Goal: Task Accomplishment & Management: Manage account settings

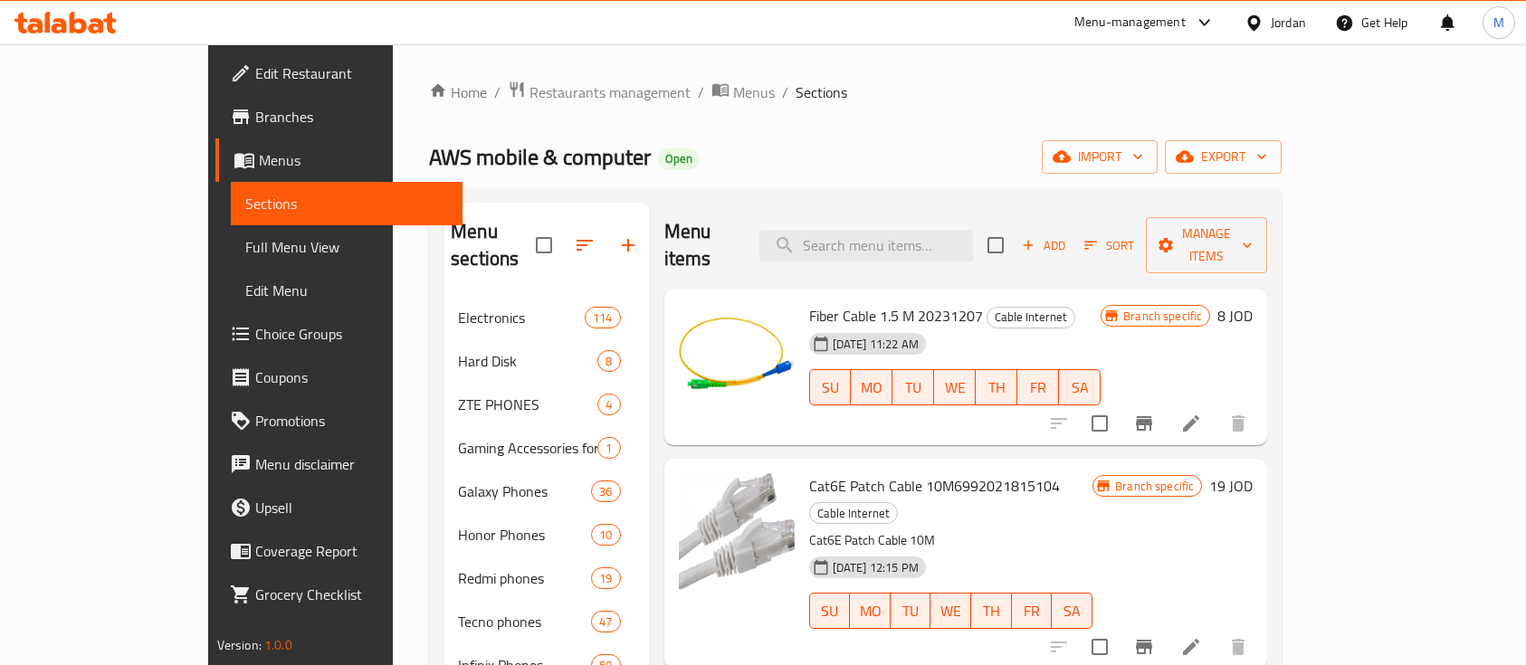
click at [529, 102] on span "Restaurants management" at bounding box center [609, 92] width 161 height 22
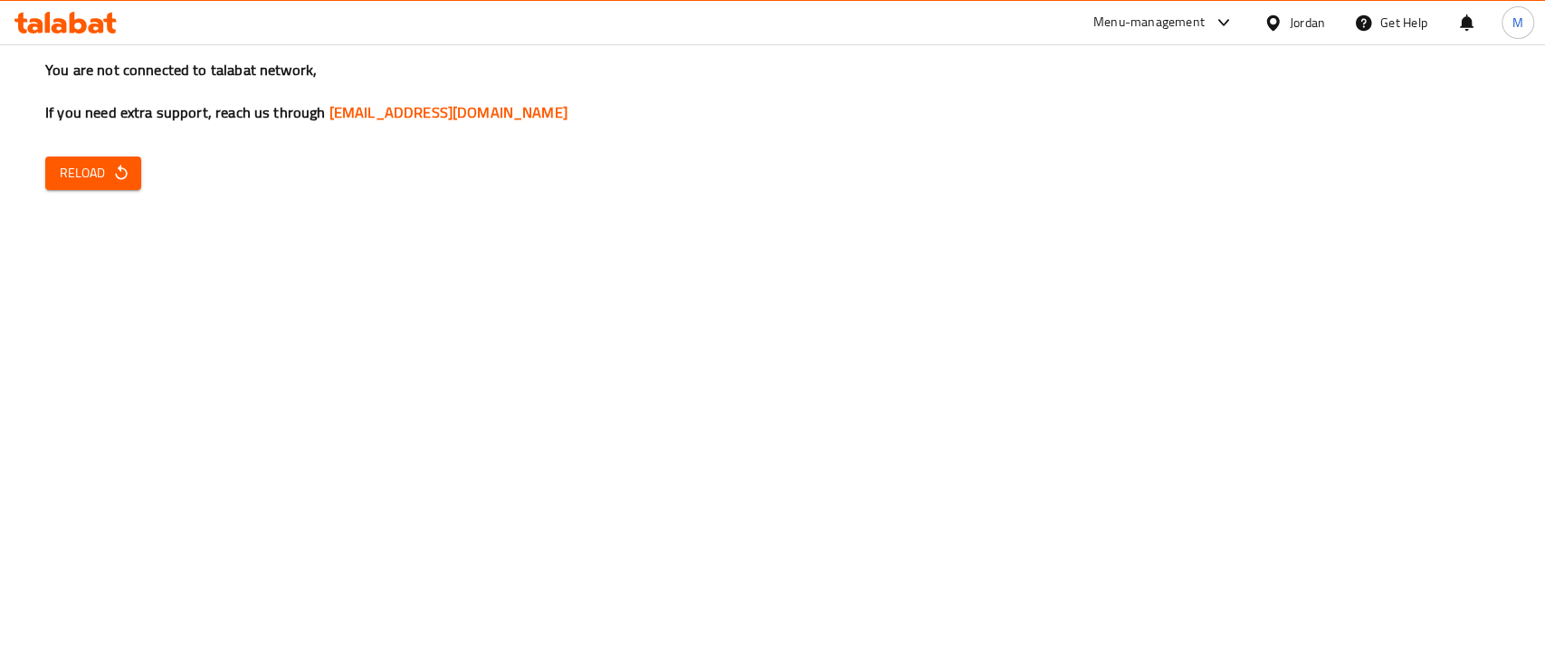
click at [129, 176] on icon "button" at bounding box center [121, 173] width 18 height 18
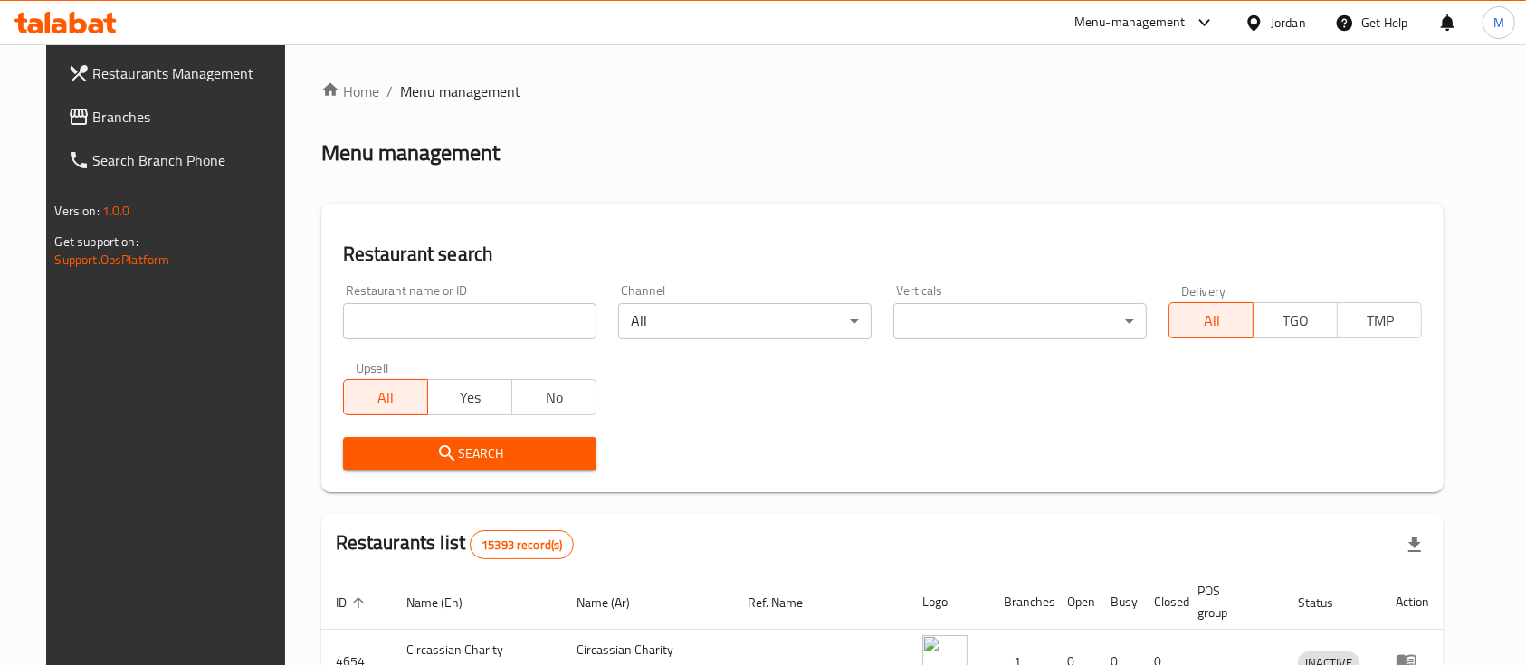
click at [409, 314] on input "search" at bounding box center [469, 321] width 253 height 36
type input "siniora"
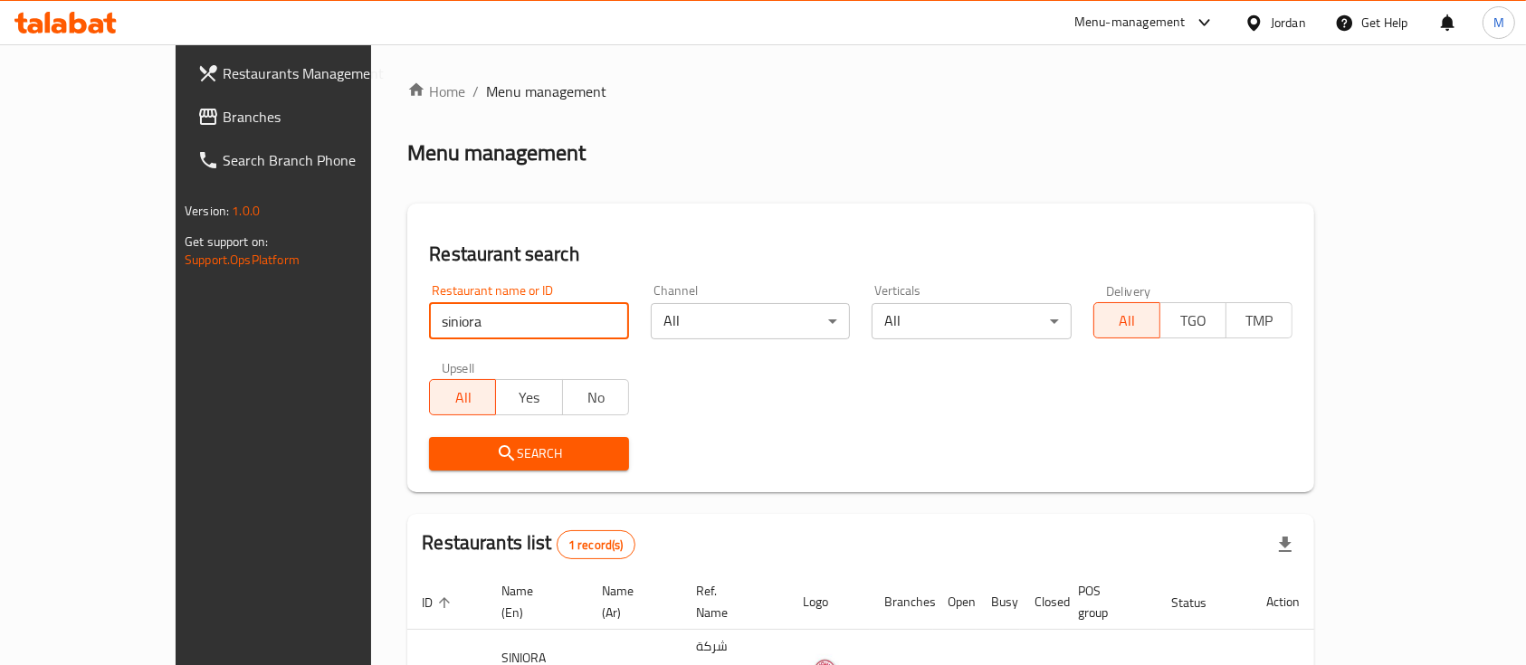
scroll to position [106, 0]
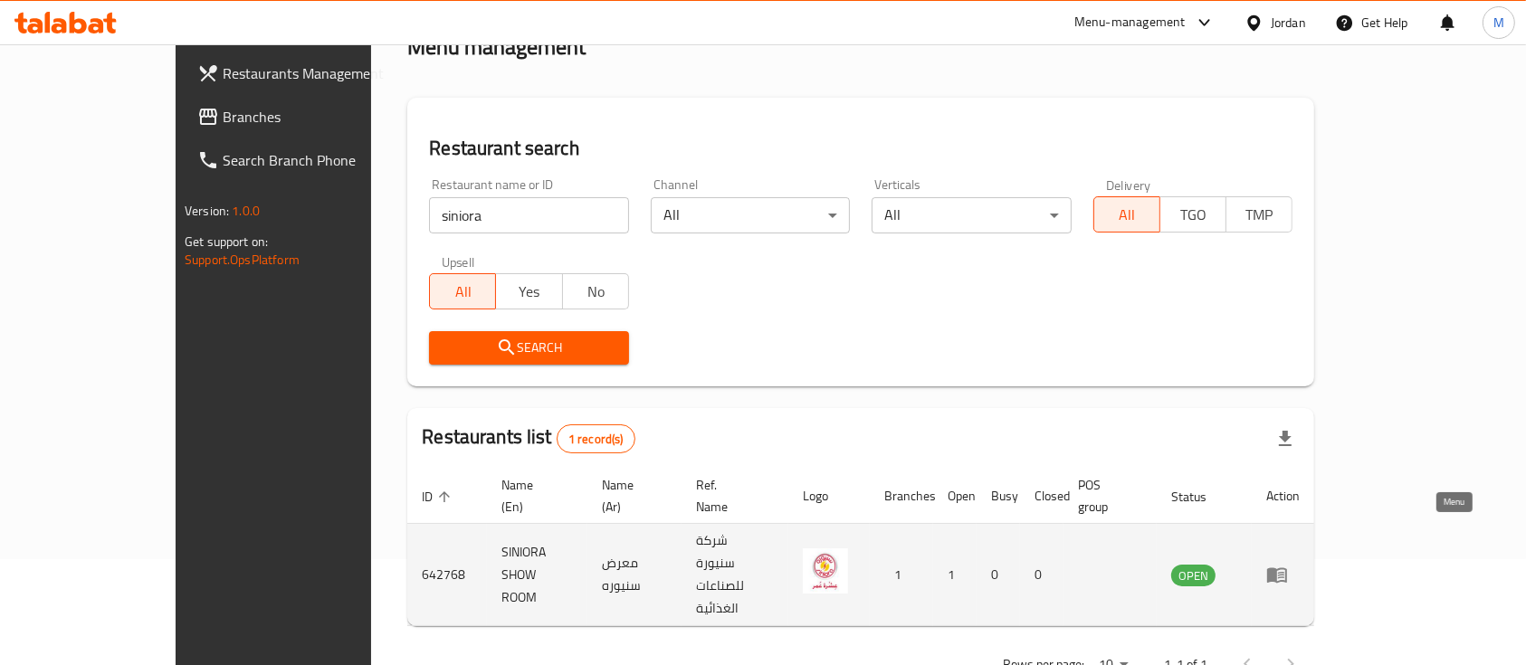
click at [1287, 568] on icon "enhanced table" at bounding box center [1277, 575] width 20 height 15
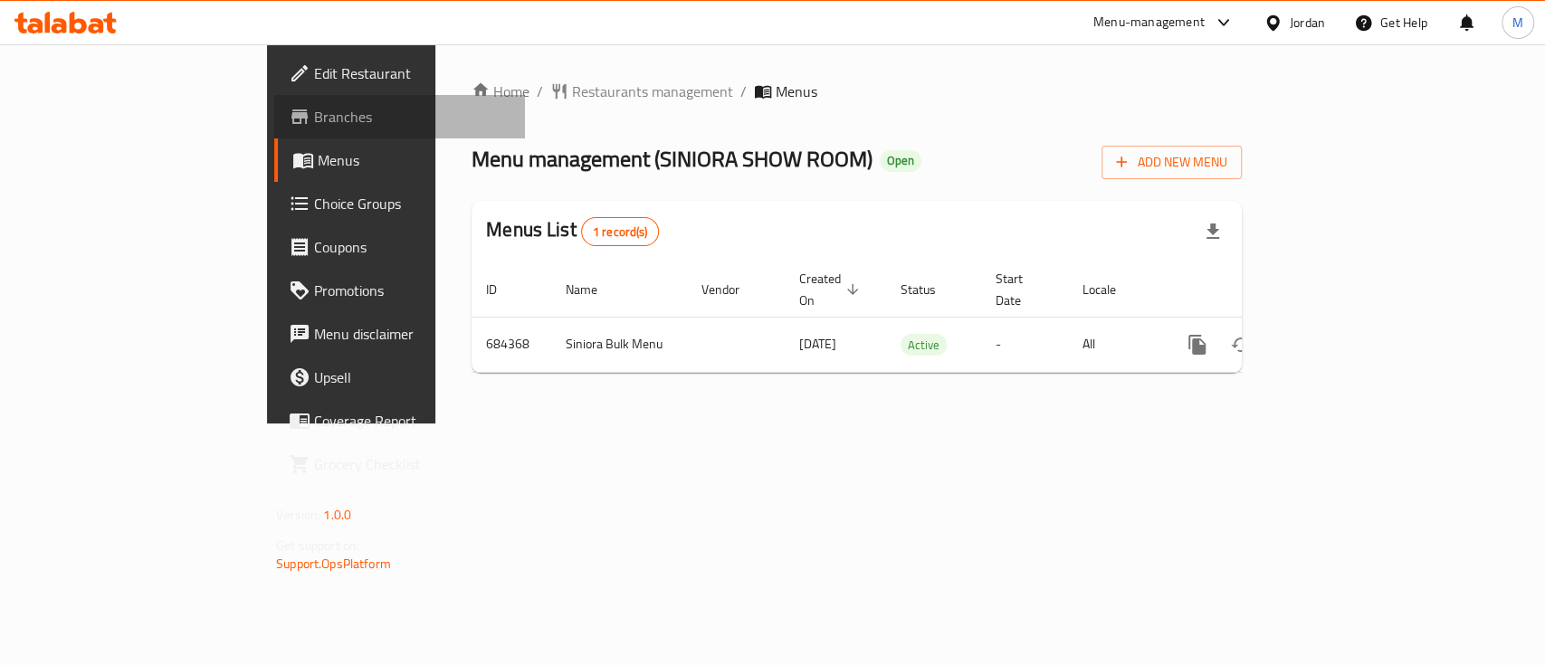
click at [314, 120] on span "Branches" at bounding box center [412, 117] width 196 height 22
